Goal: Information Seeking & Learning: Compare options

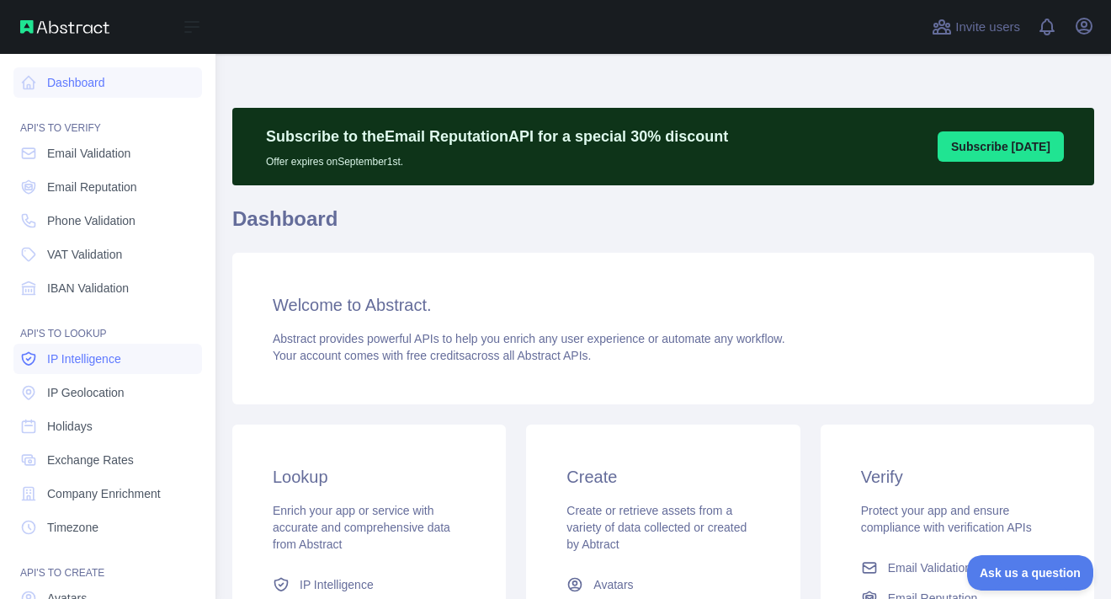
click at [100, 357] on span "IP Intelligence" at bounding box center [84, 358] width 74 height 17
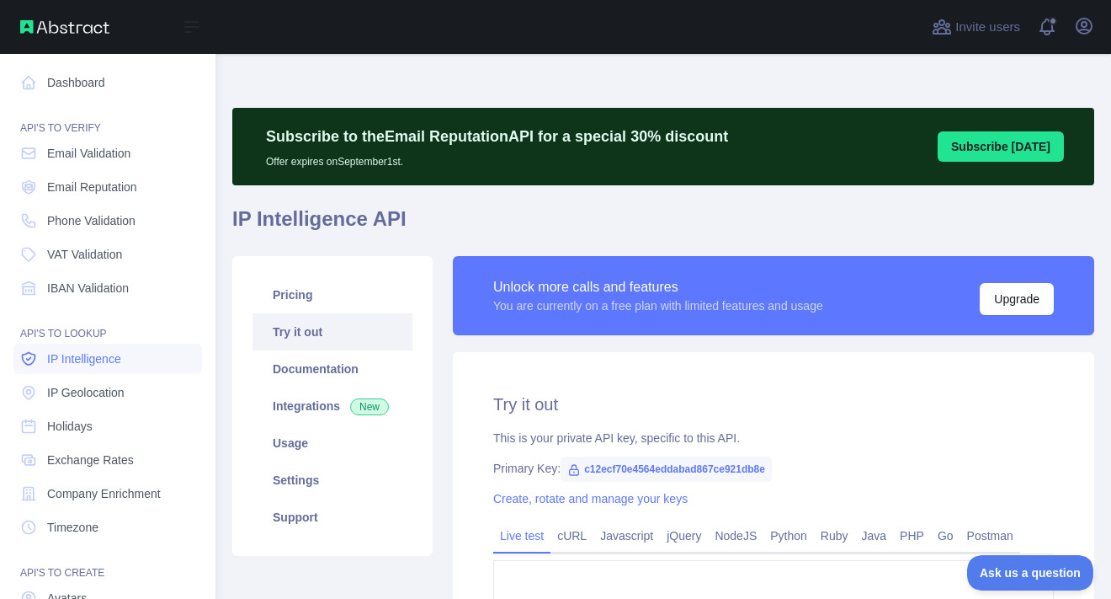
type textarea "**********"
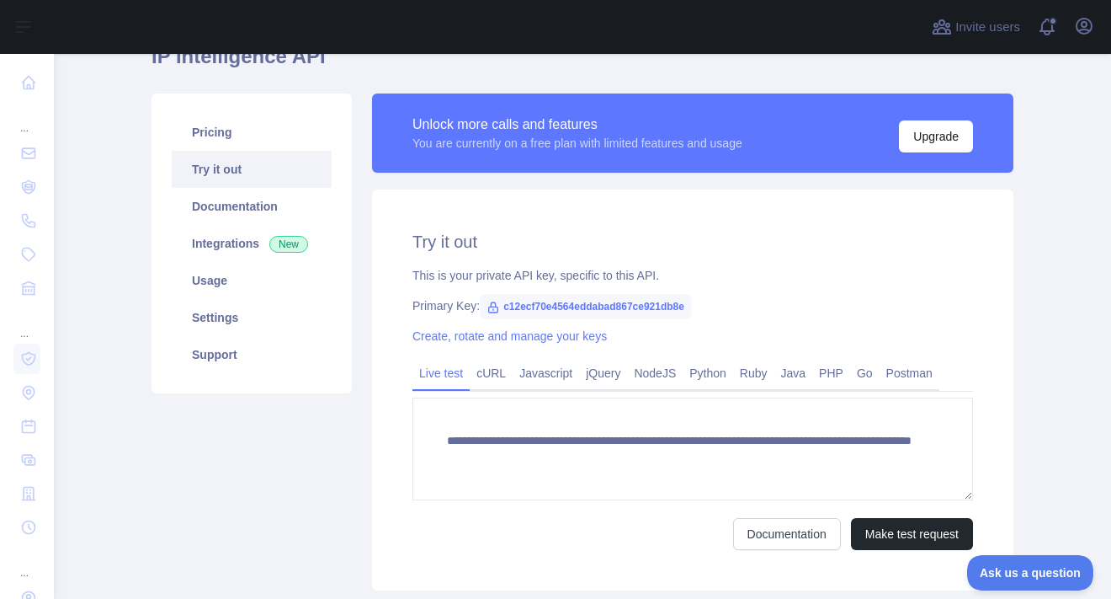
scroll to position [168, 0]
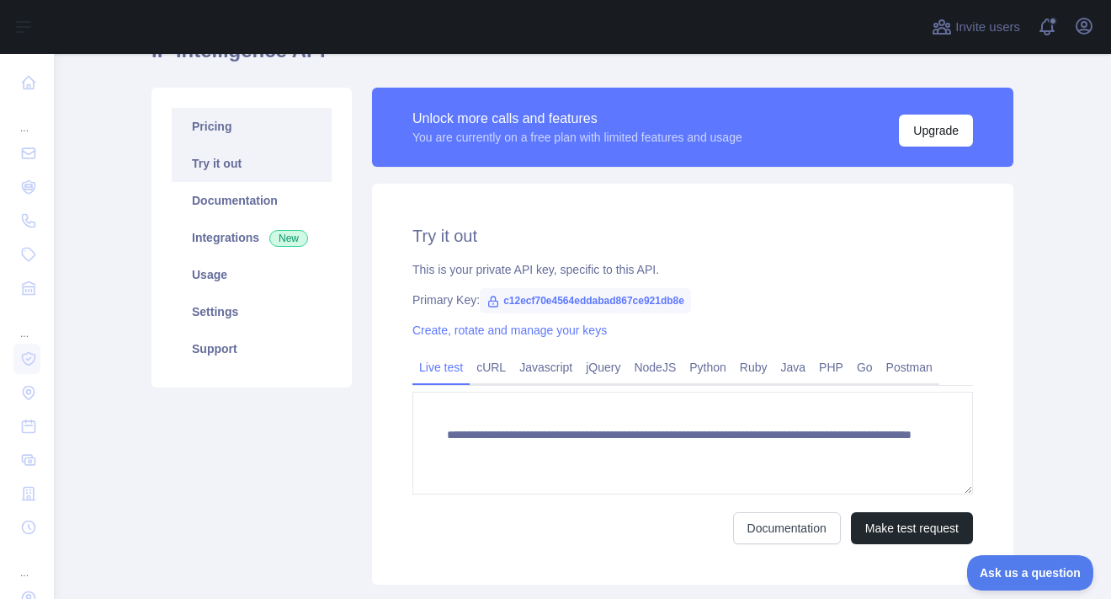
click at [221, 132] on link "Pricing" at bounding box center [252, 126] width 160 height 37
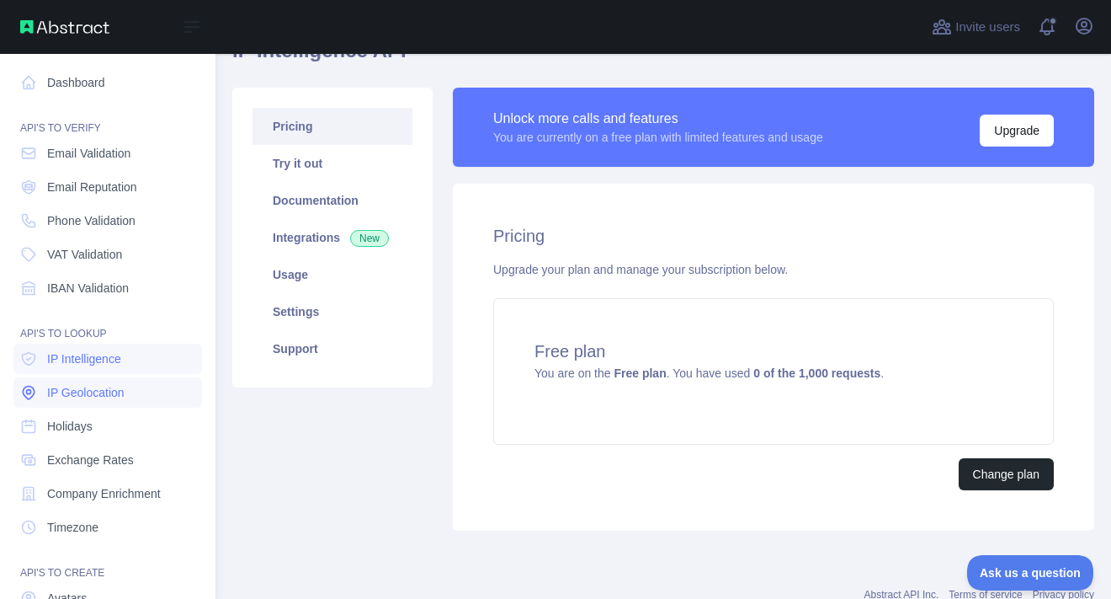
click at [90, 393] on span "IP Geolocation" at bounding box center [85, 392] width 77 height 17
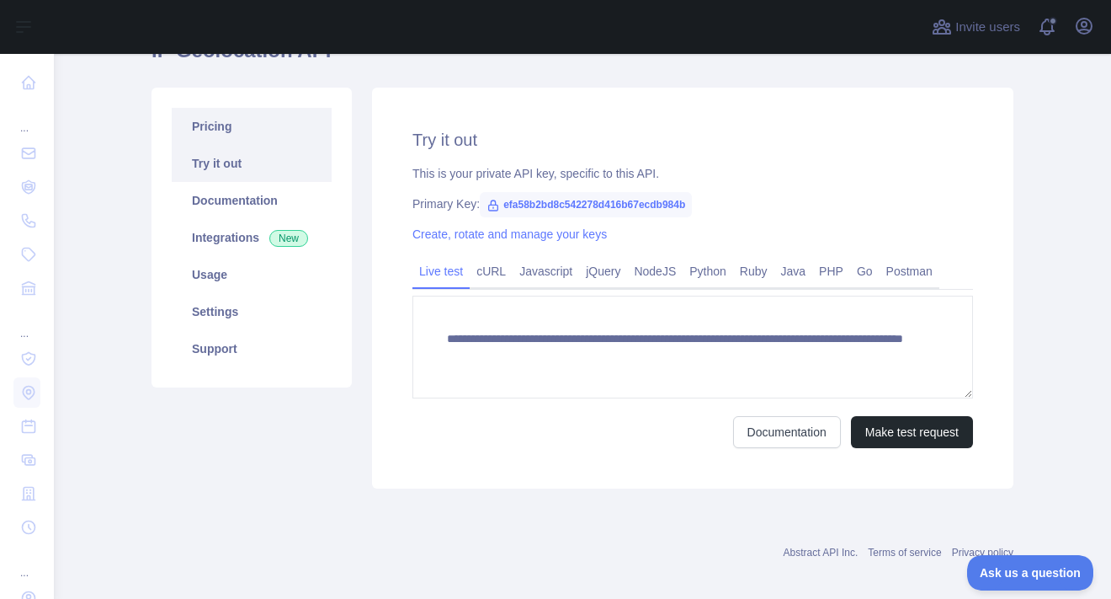
click at [220, 119] on link "Pricing" at bounding box center [252, 126] width 160 height 37
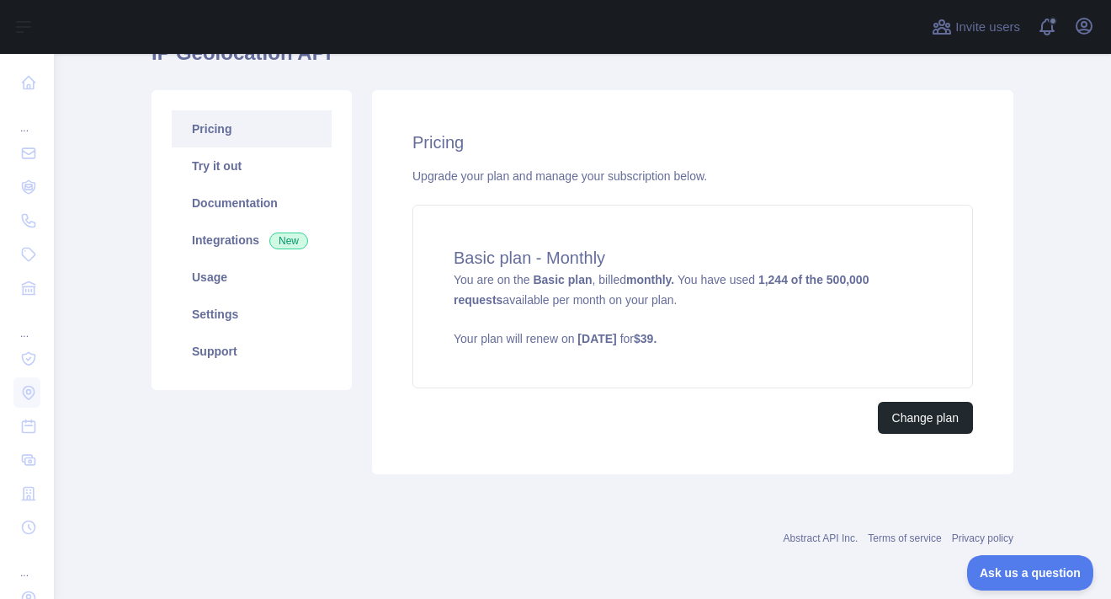
scroll to position [165, 0]
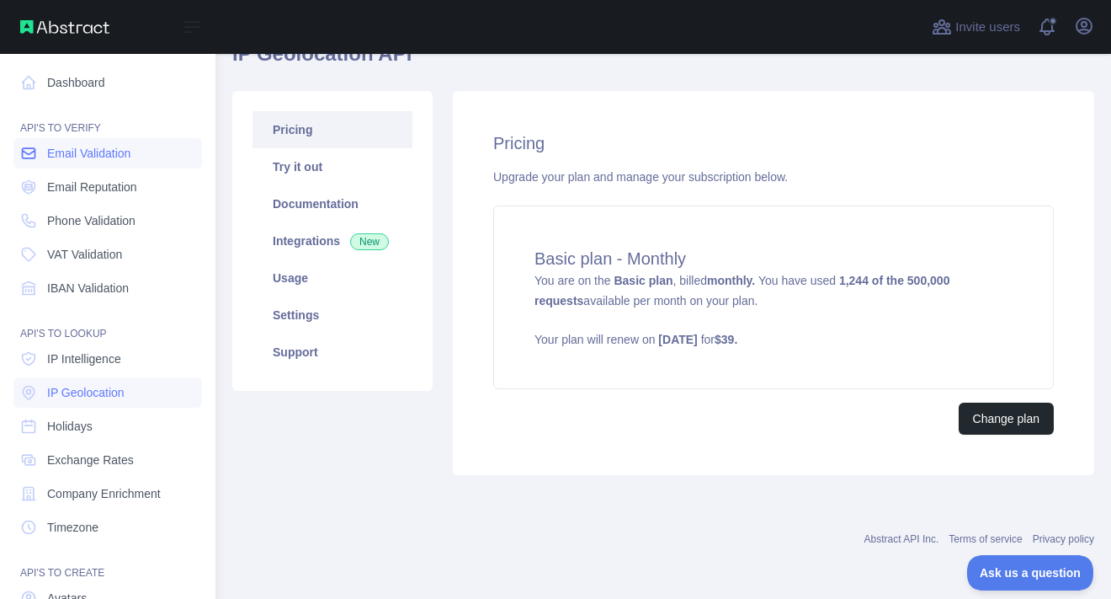
click at [93, 148] on span "Email Validation" at bounding box center [88, 153] width 83 height 17
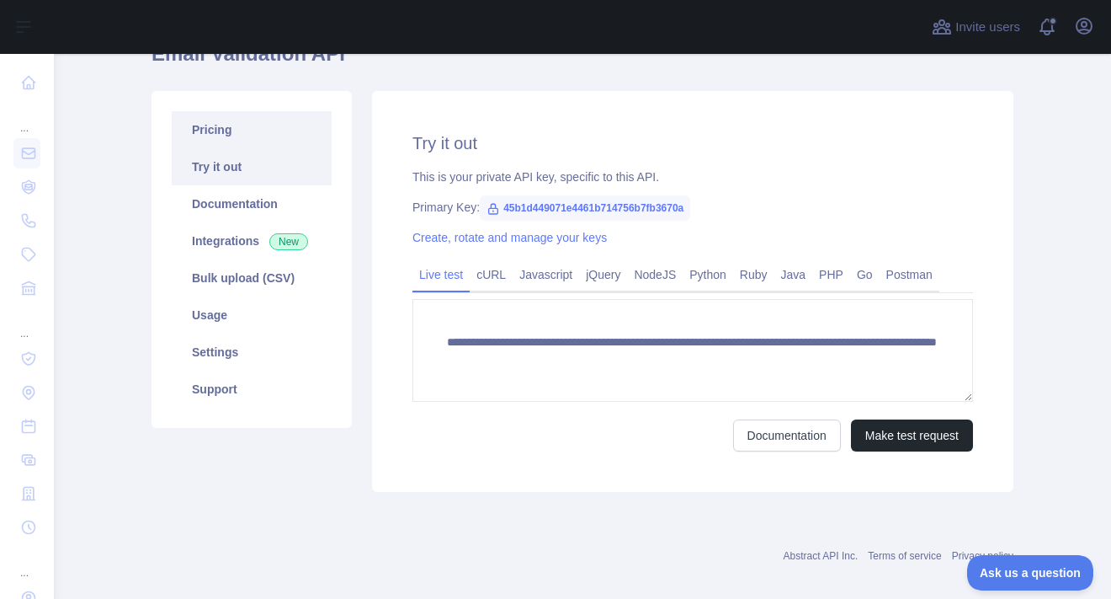
click at [226, 129] on link "Pricing" at bounding box center [252, 129] width 160 height 37
